Goal: Task Accomplishment & Management: Manage account settings

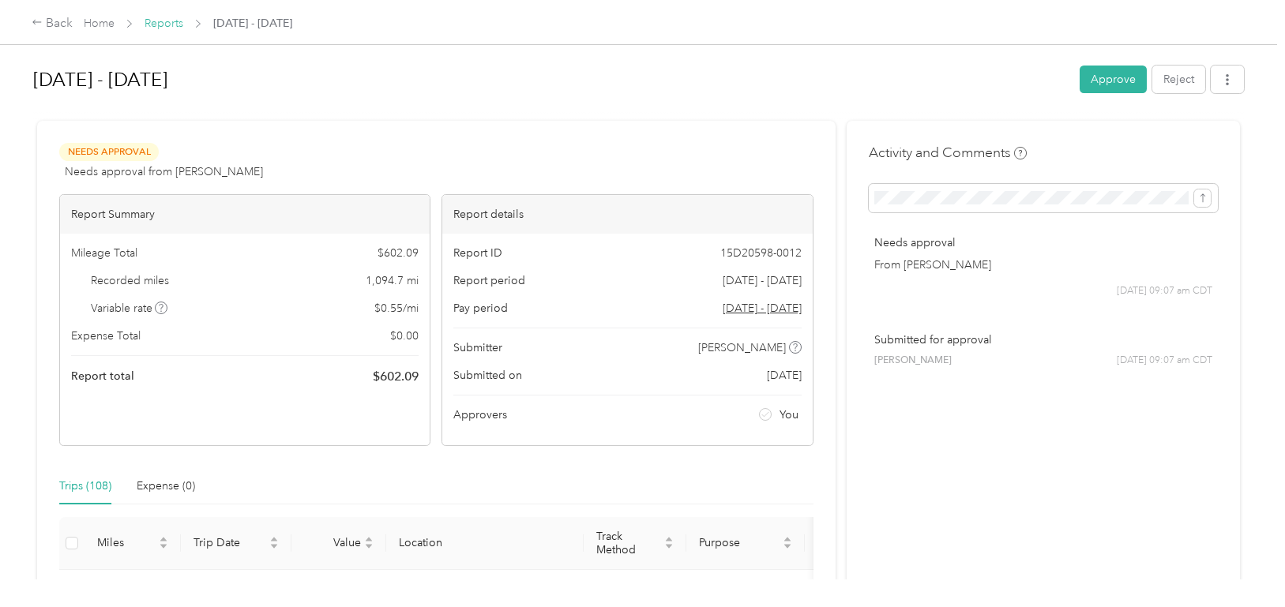
click at [163, 26] on link "Reports" at bounding box center [164, 23] width 39 height 13
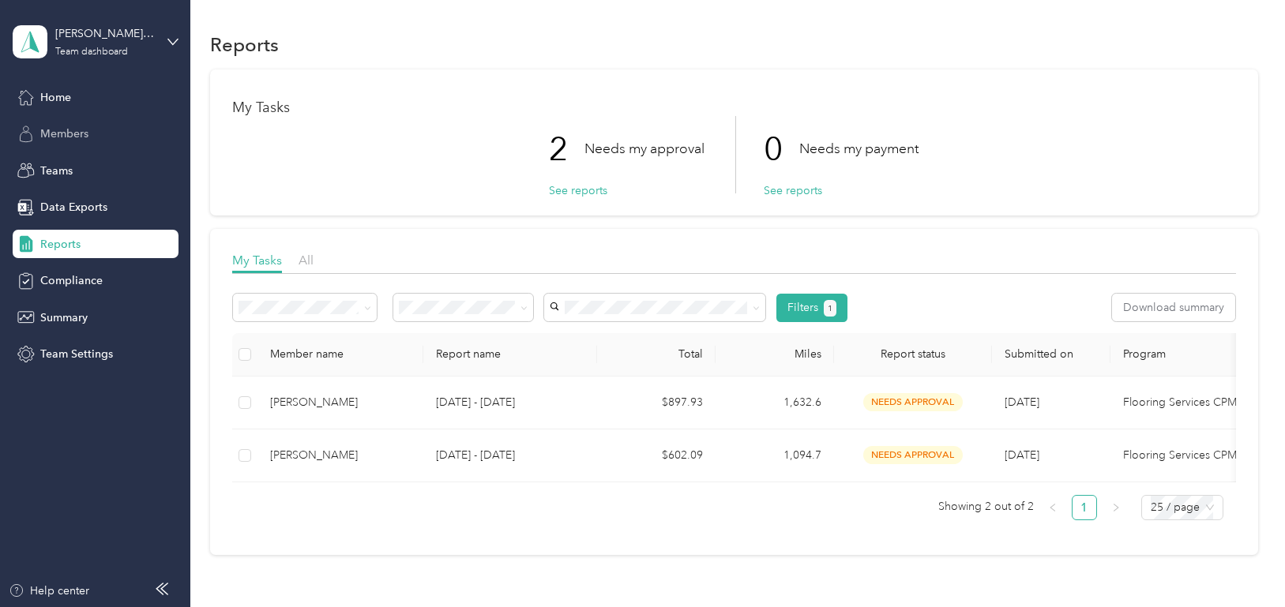
click at [77, 133] on span "Members" at bounding box center [64, 134] width 48 height 17
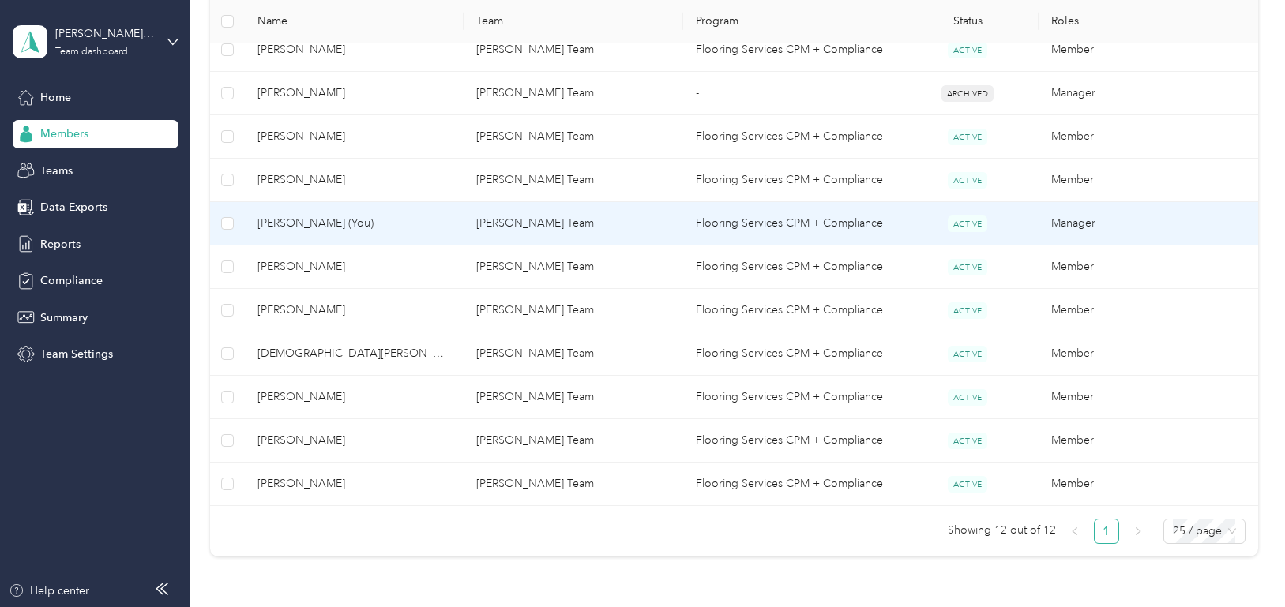
scroll to position [474, 0]
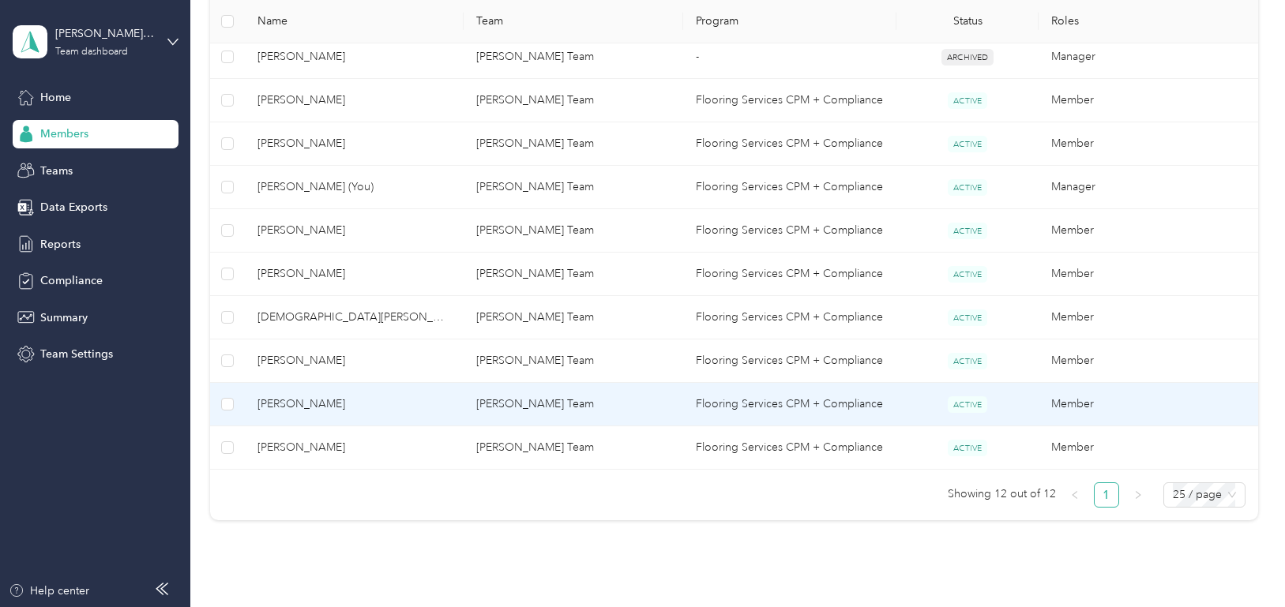
click at [307, 404] on span "[PERSON_NAME]" at bounding box center [353, 404] width 193 height 17
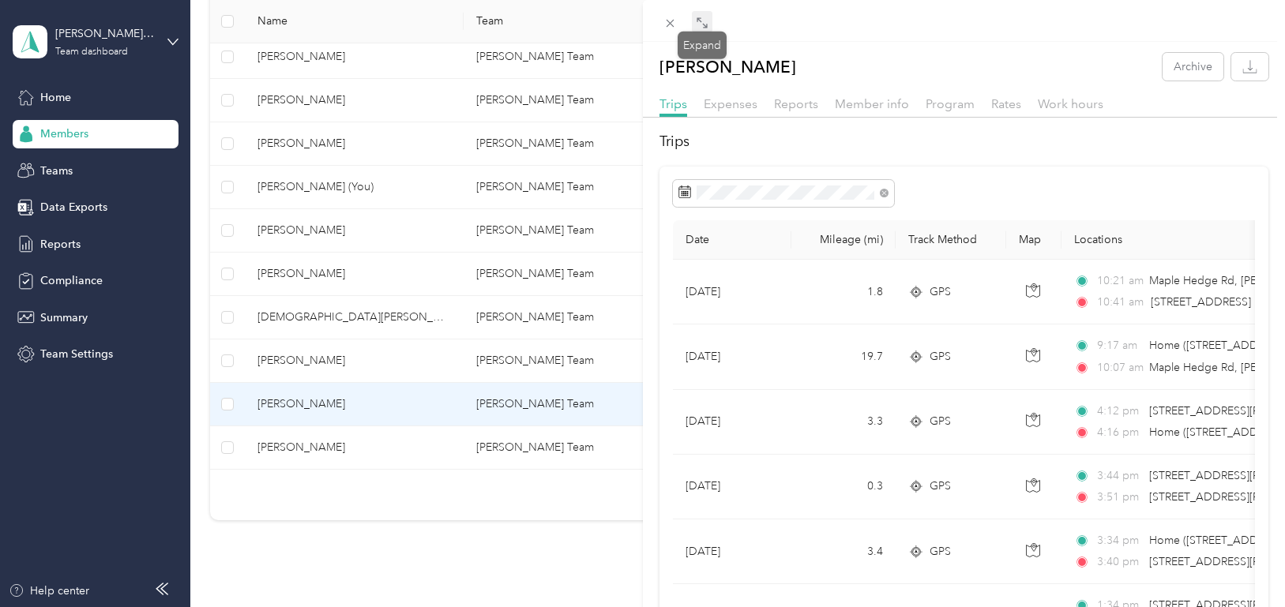
click at [697, 19] on icon at bounding box center [702, 23] width 13 height 13
